Goal: Task Accomplishment & Management: Manage account settings

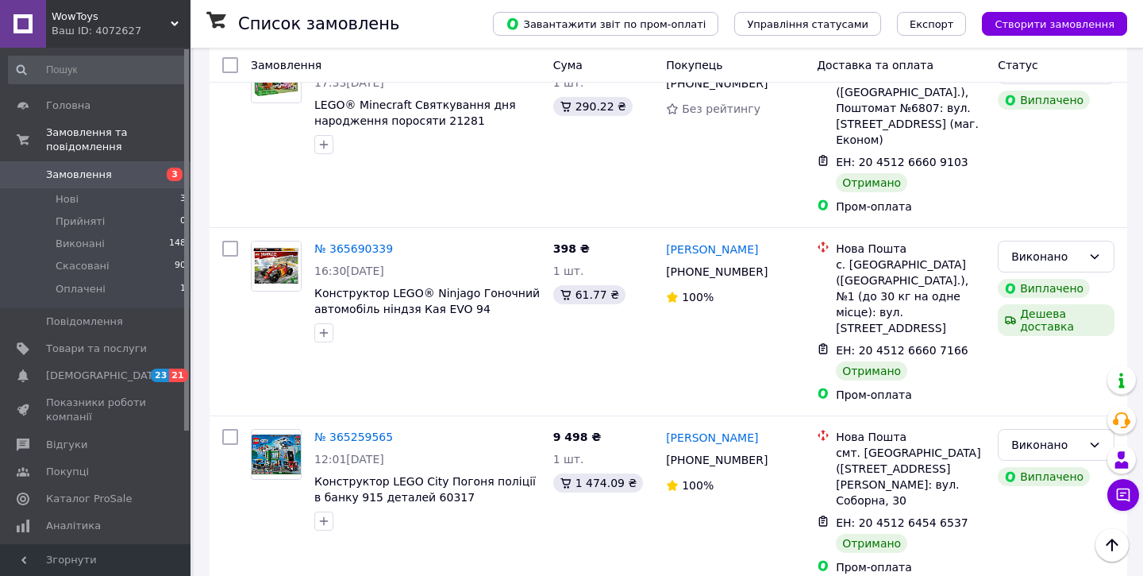
scroll to position [1026, 0]
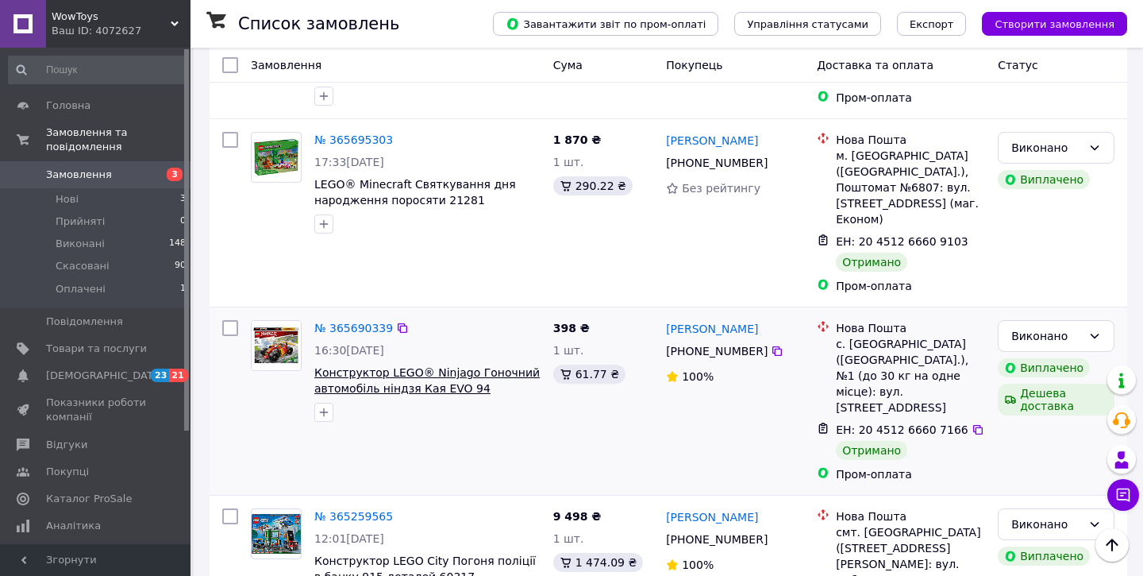
click at [386, 366] on span "Конструктор LEGO® Ninjago Гоночний автомобіль ніндзя Кая EVO 94 деталей (71780)" at bounding box center [426, 388] width 225 height 44
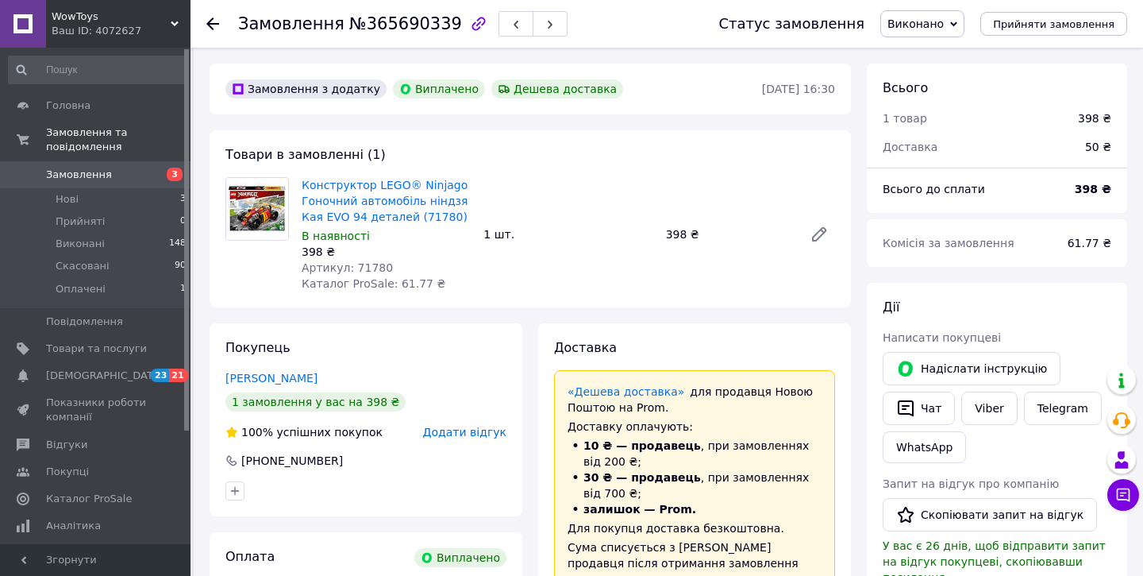
click at [371, 268] on span "Артикул: 71780" at bounding box center [347, 267] width 91 height 13
copy span "71780"
